Goal: Task Accomplishment & Management: Use online tool/utility

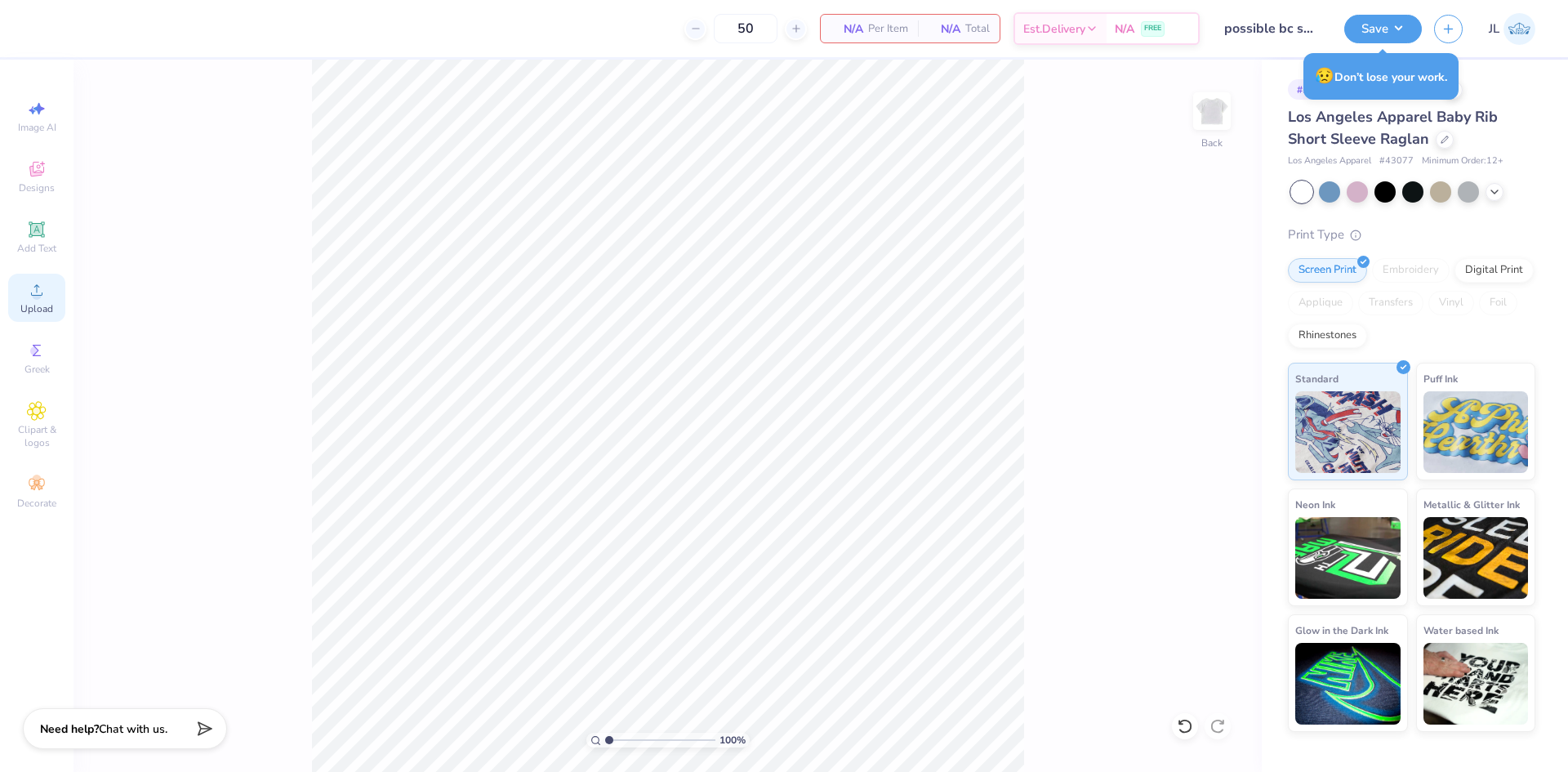
click at [11, 278] on div "Upload" at bounding box center [36, 297] width 57 height 48
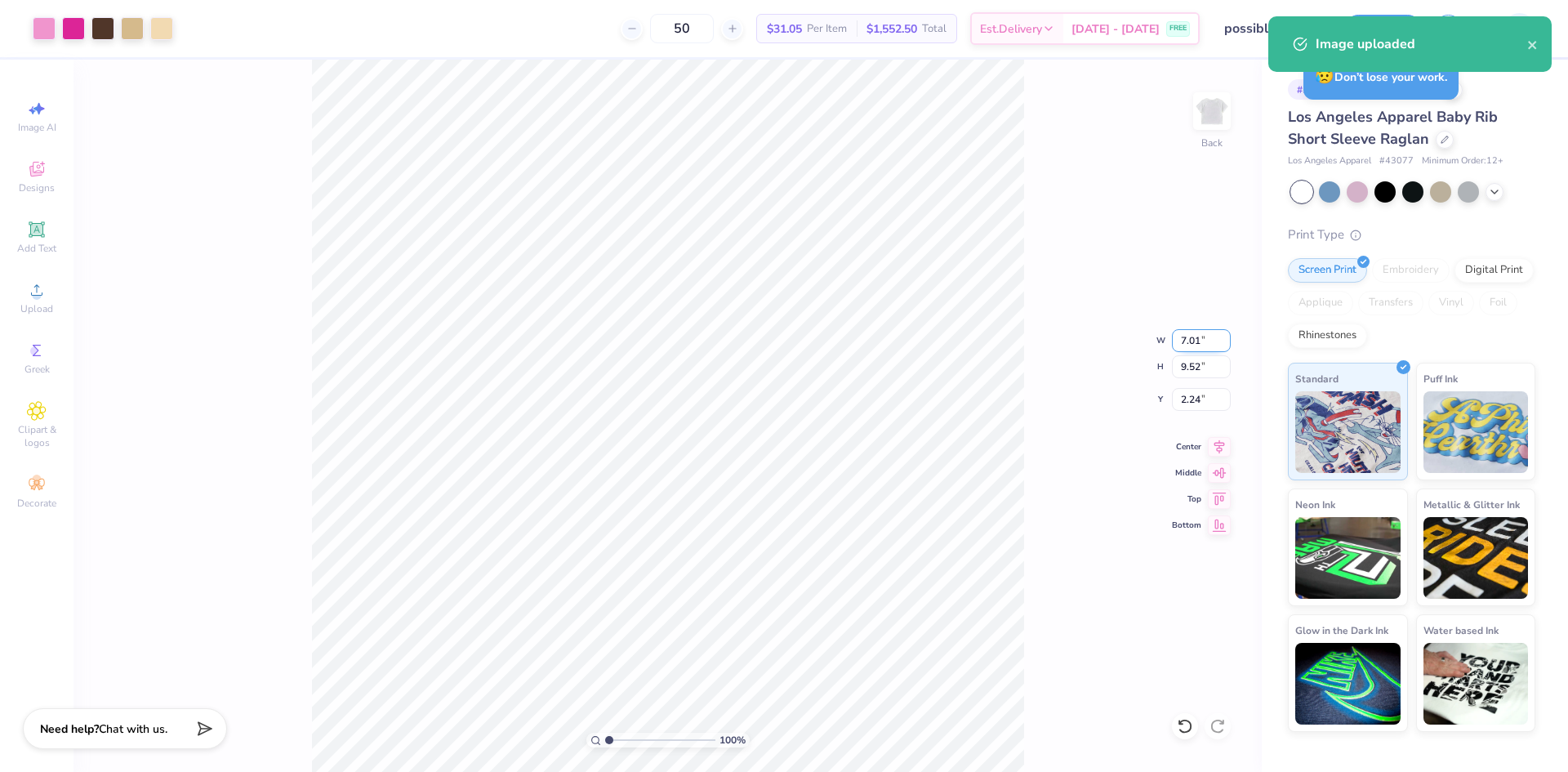
click at [1190, 342] on input "7.01" at bounding box center [1201, 340] width 59 height 23
click at [1183, 399] on input "2.24" at bounding box center [1201, 399] width 59 height 23
type input "5.00"
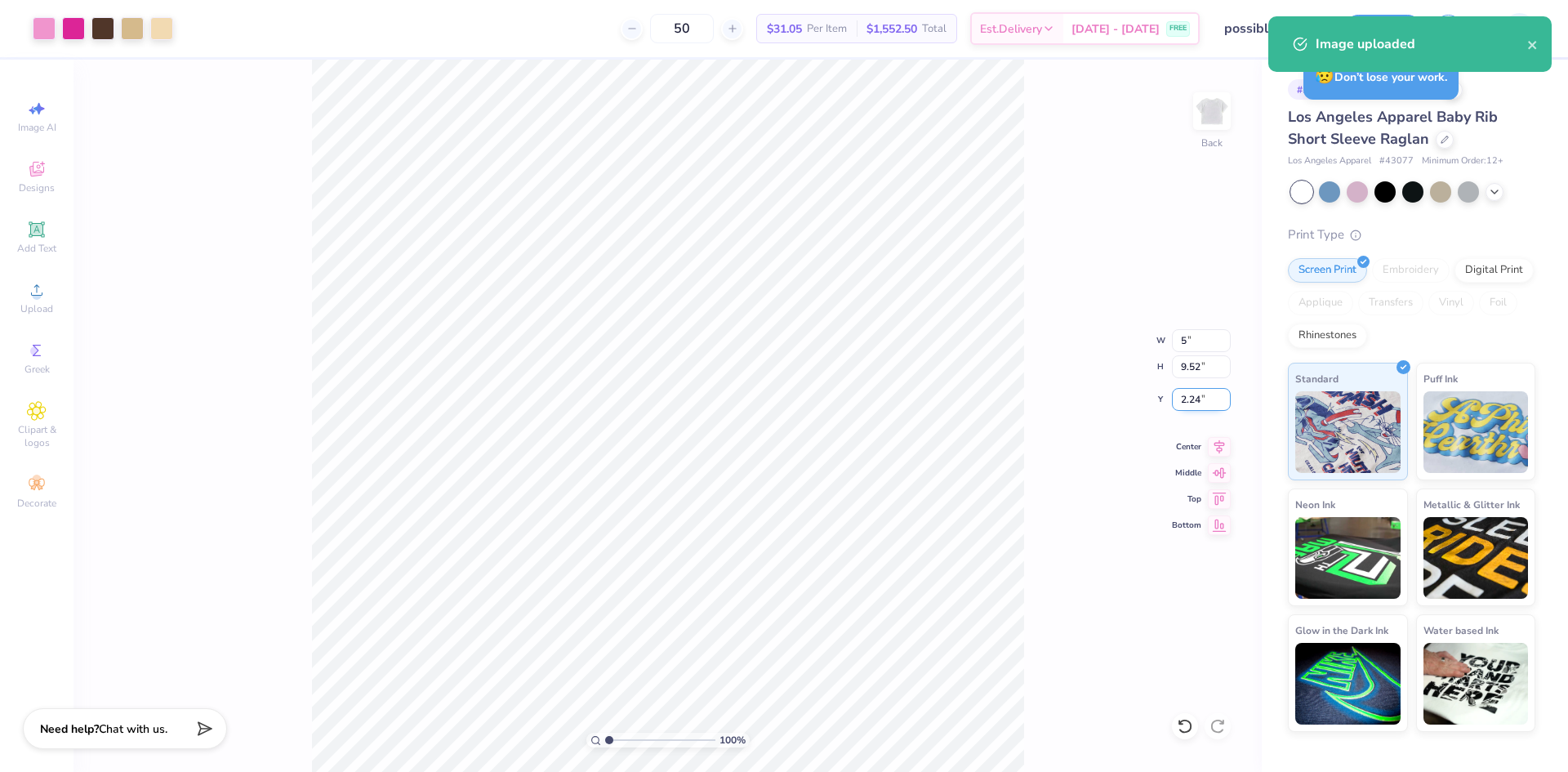
type input "6.79"
click at [1186, 401] on input "3.60" at bounding box center [1201, 399] width 59 height 23
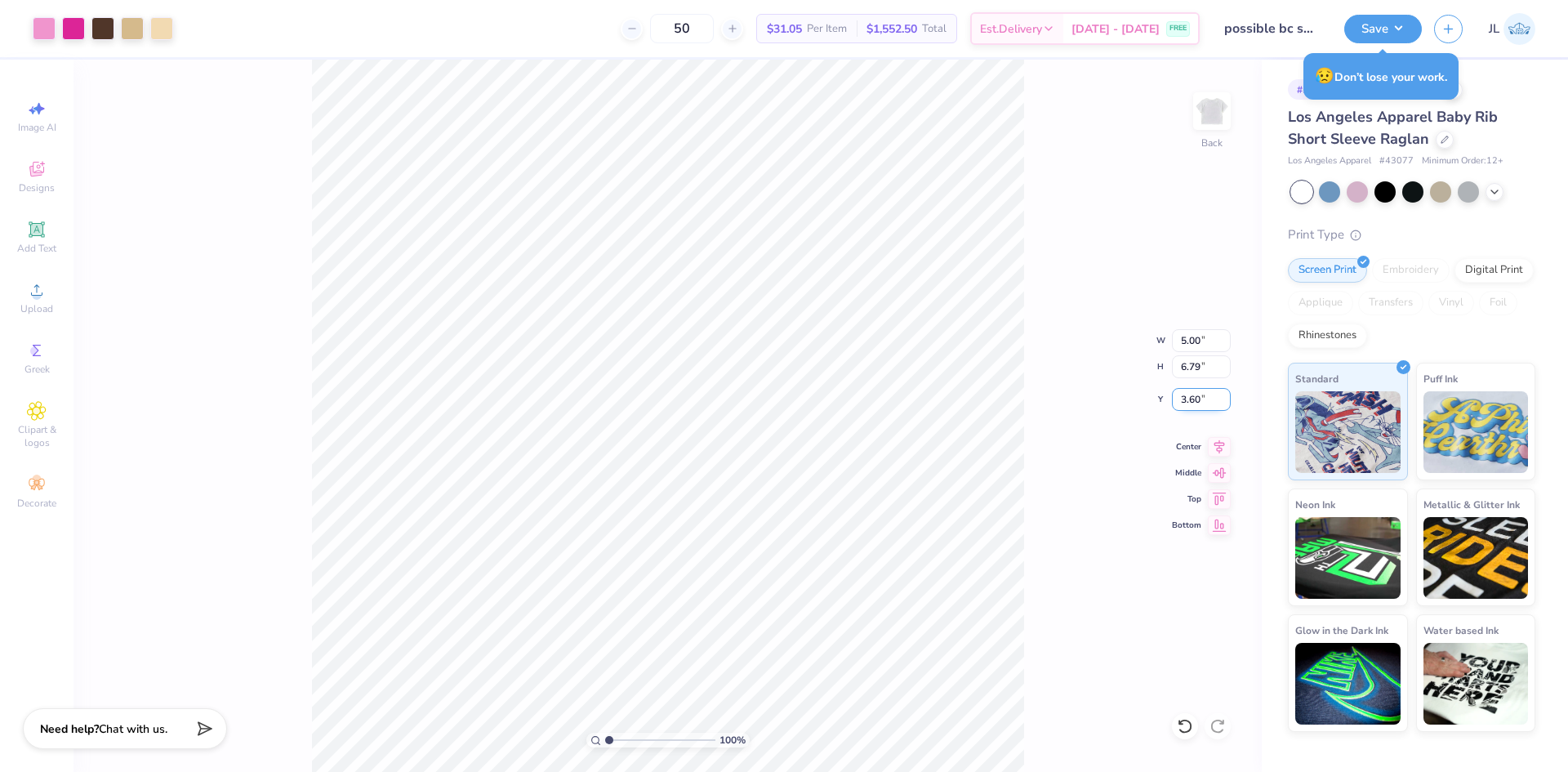
click at [1186, 401] on input "3.60" at bounding box center [1201, 399] width 59 height 23
type input "3.00"
click at [1190, 20] on button "Save" at bounding box center [1383, 27] width 78 height 29
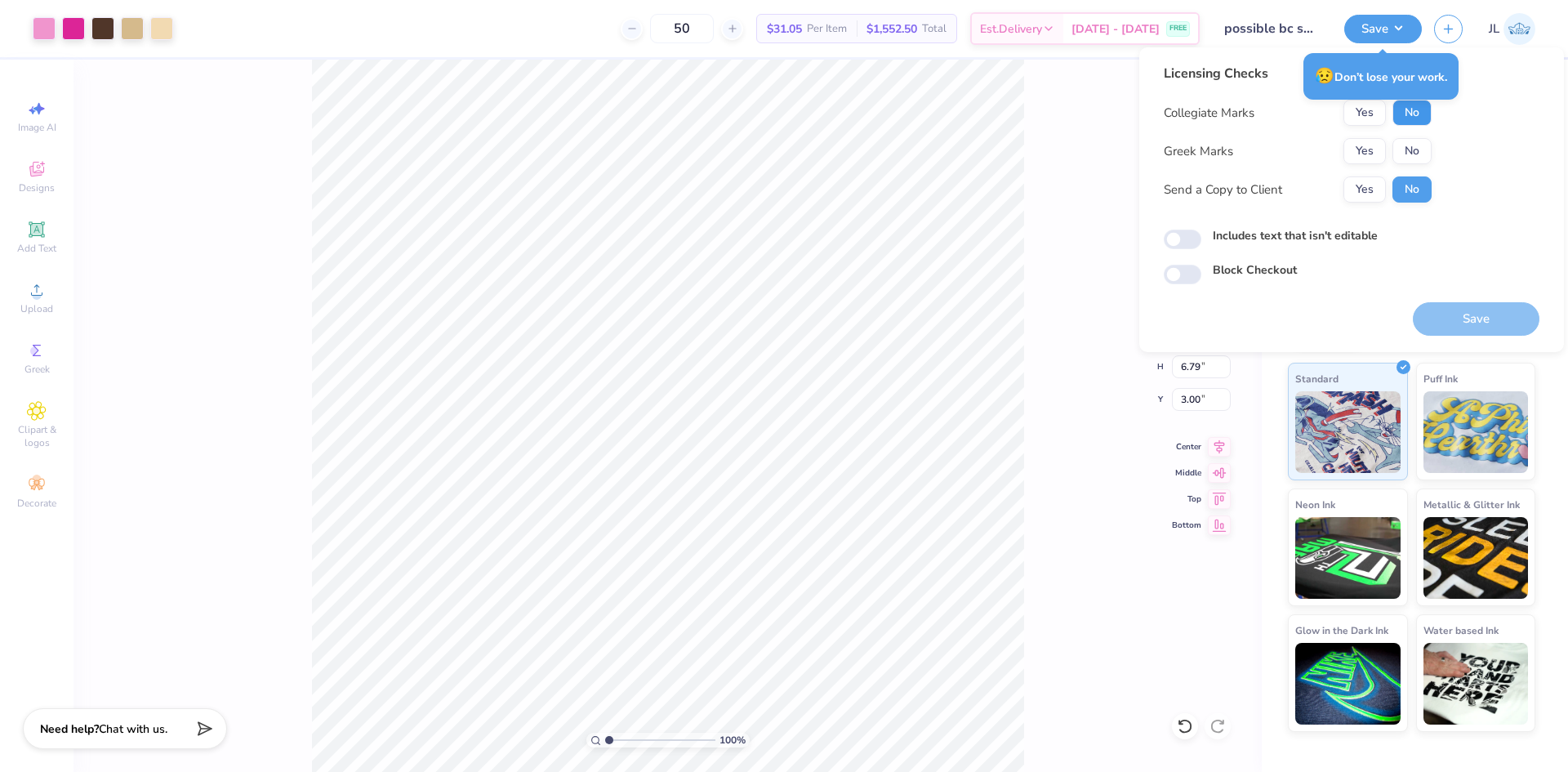
click at [1190, 113] on button "No" at bounding box center [1411, 112] width 39 height 26
click at [1190, 146] on button "Yes" at bounding box center [1364, 150] width 43 height 26
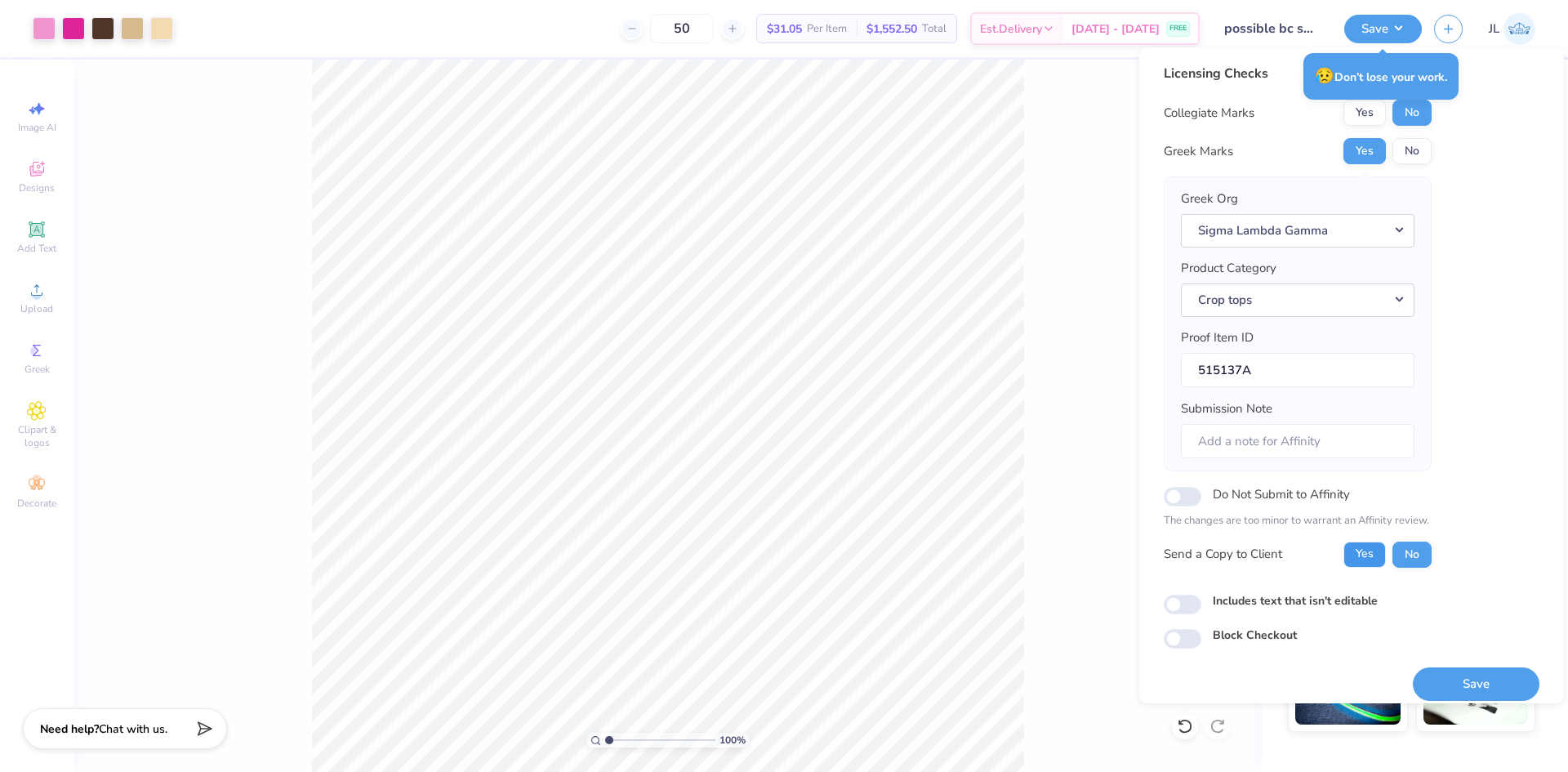
click at [1190, 550] on button "Yes" at bounding box center [1364, 554] width 43 height 26
click at [1190, 675] on button "Save" at bounding box center [1476, 683] width 127 height 33
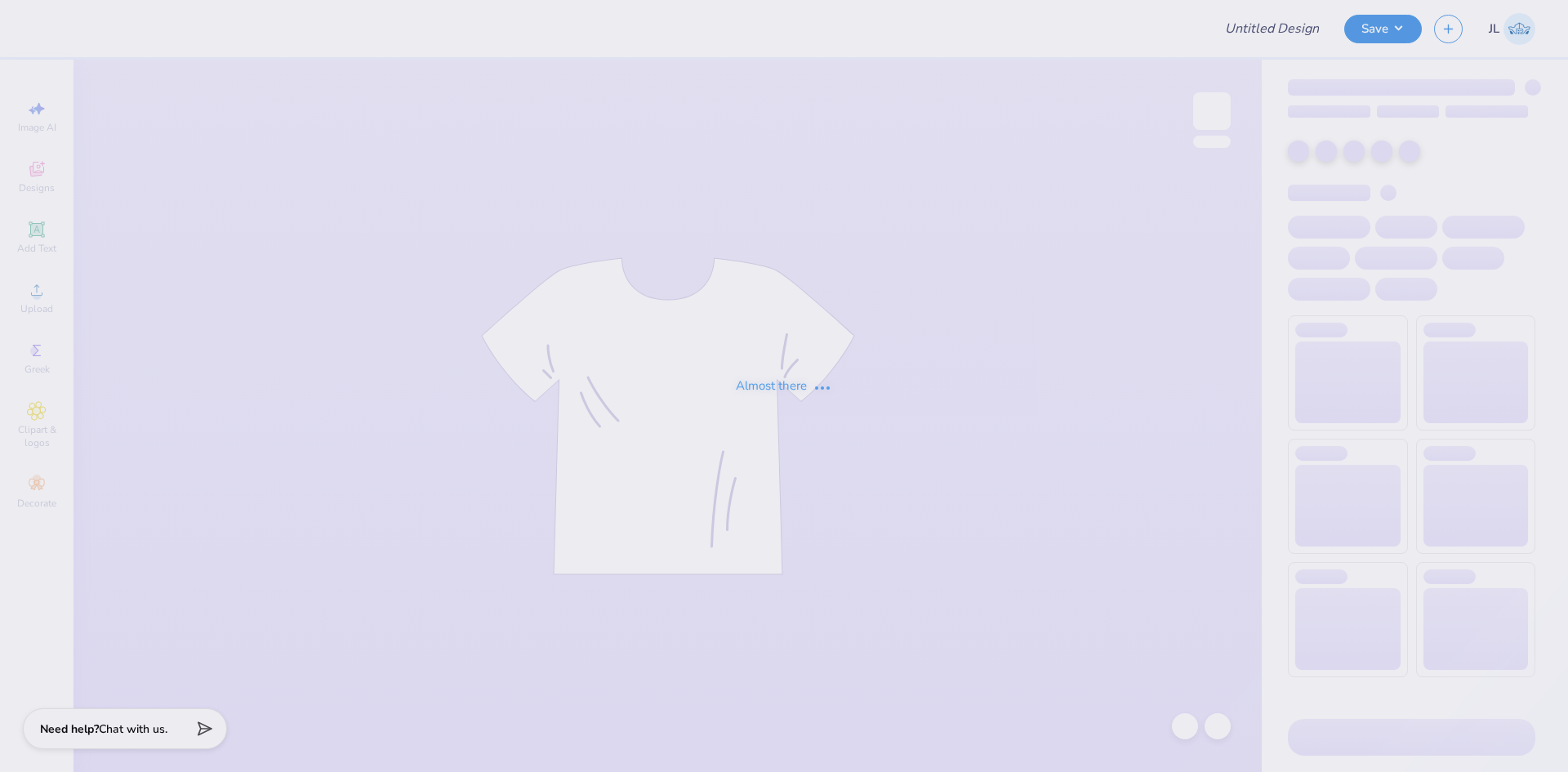
type input "IU vs Purdue game graphic 1"
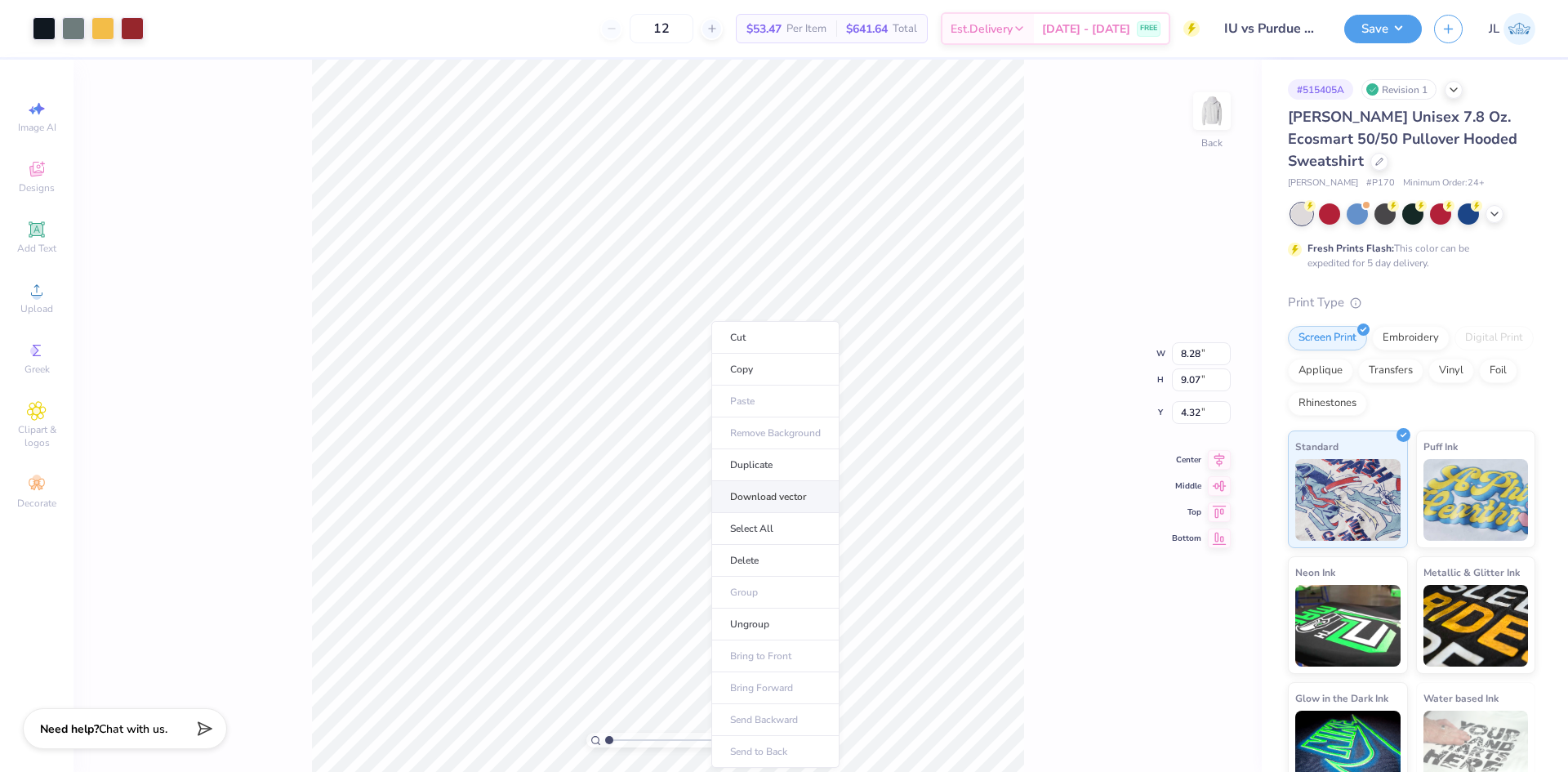
click at [790, 490] on li "Download vector" at bounding box center [775, 496] width 128 height 32
